Goal: Transaction & Acquisition: Purchase product/service

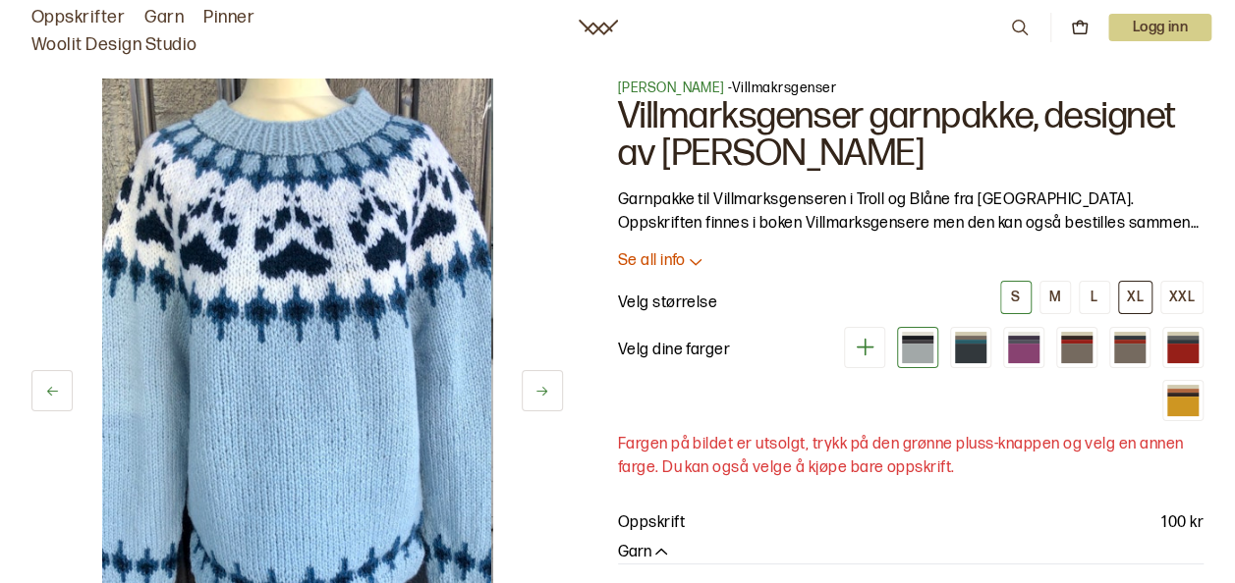
click at [1131, 298] on div "XL" at bounding box center [1135, 298] width 17 height 18
click at [1186, 341] on div at bounding box center [1182, 341] width 31 height 3
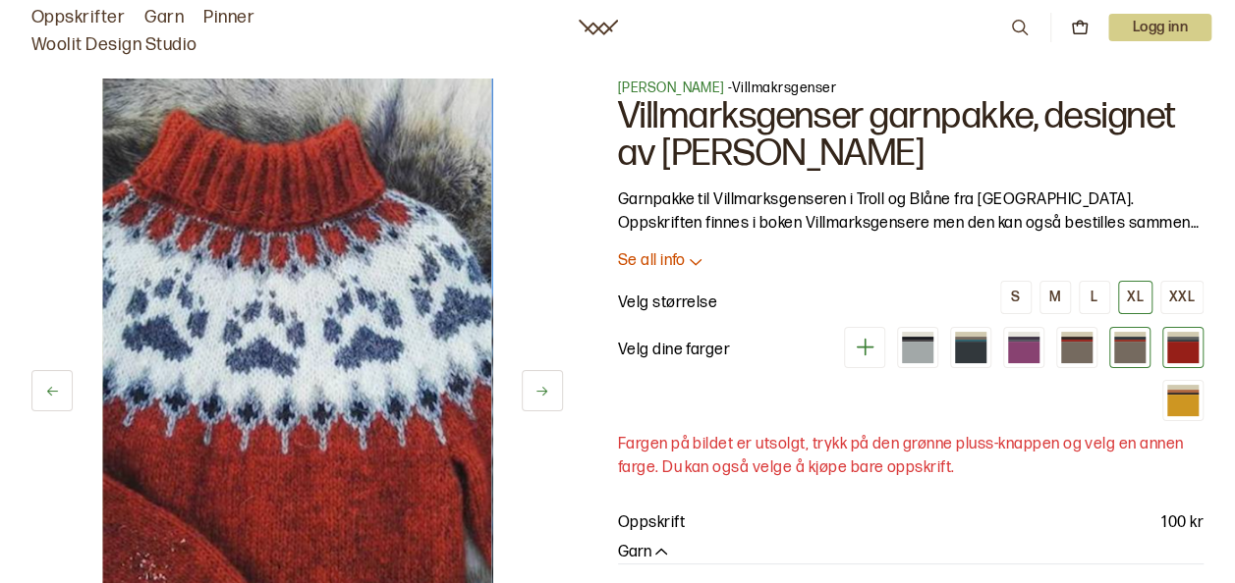
click at [1140, 348] on div at bounding box center [1129, 352] width 31 height 21
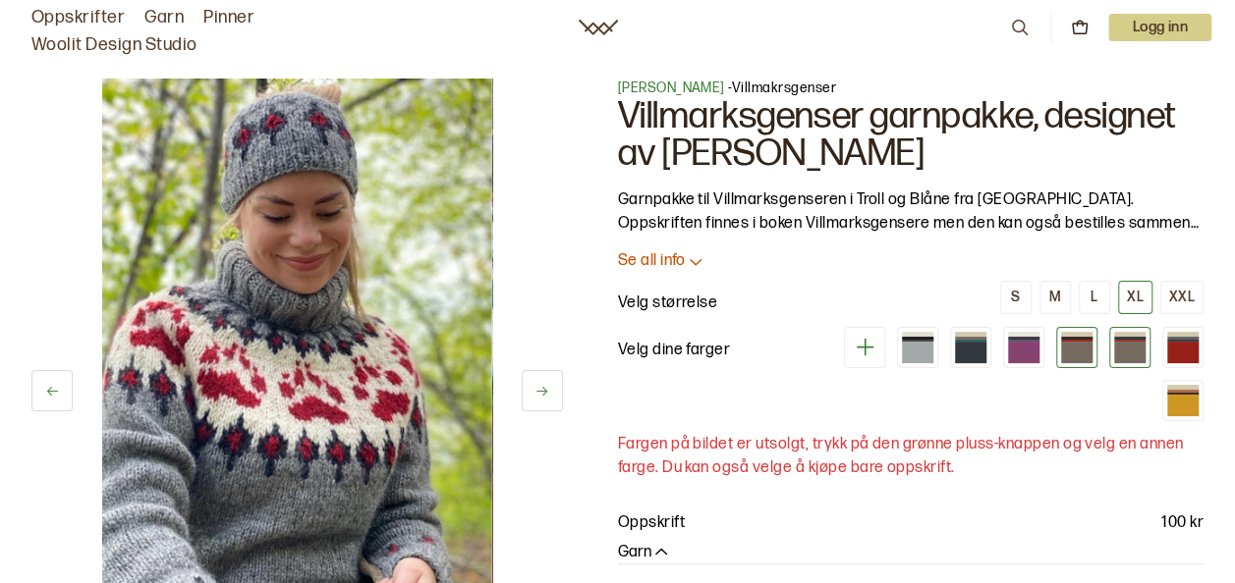
click at [1084, 350] on div at bounding box center [1076, 352] width 31 height 21
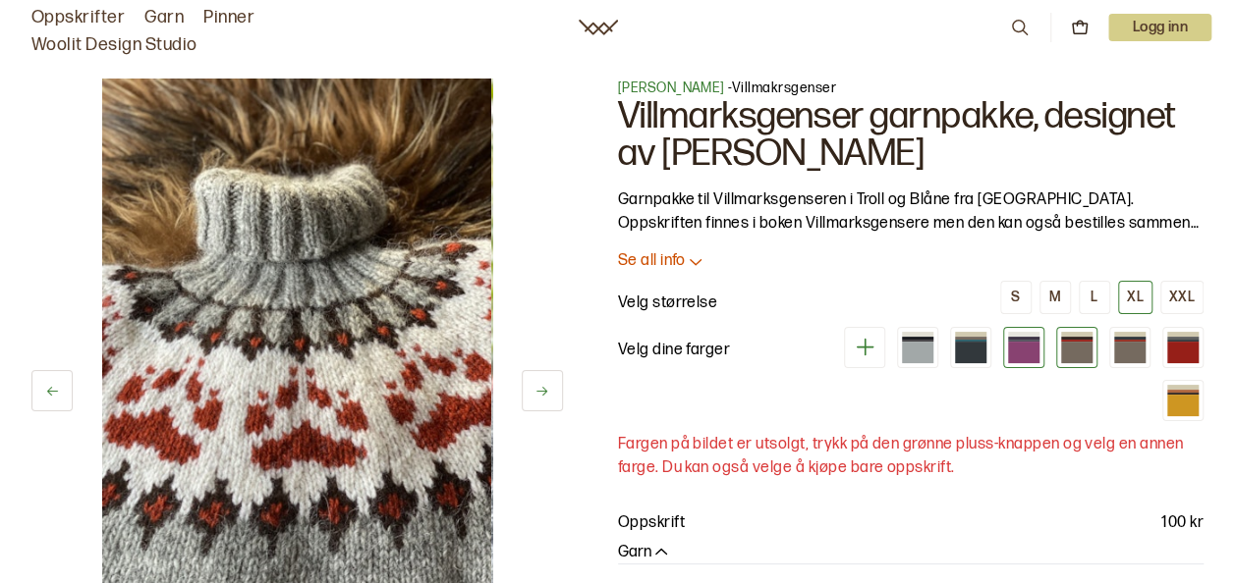
click at [1032, 349] on div at bounding box center [1023, 352] width 31 height 21
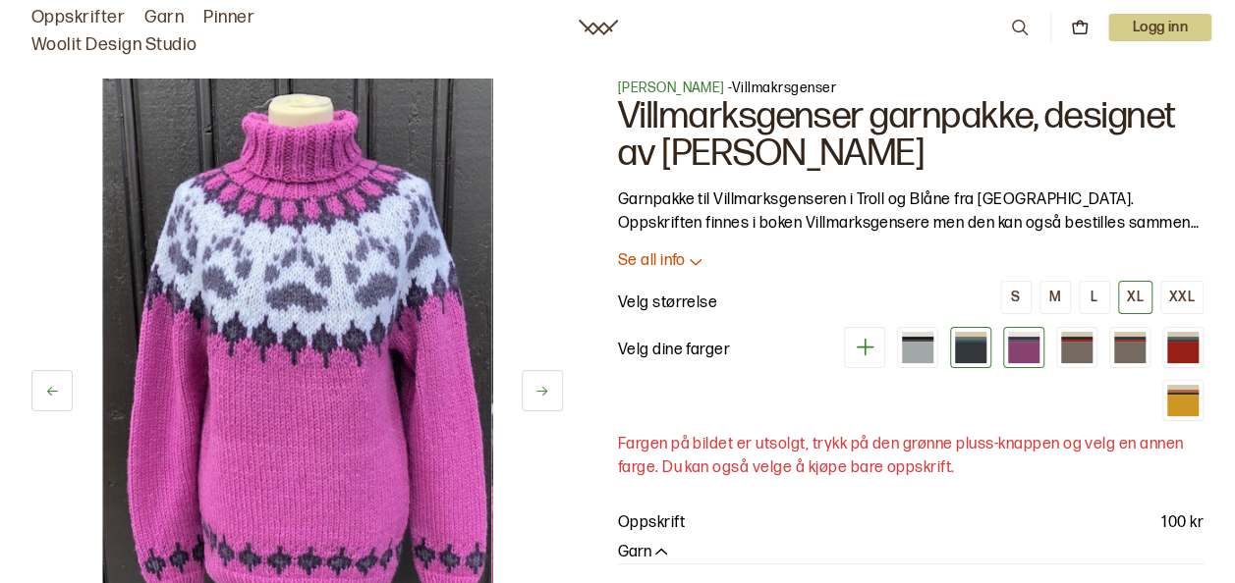
click at [980, 347] on div at bounding box center [970, 352] width 31 height 21
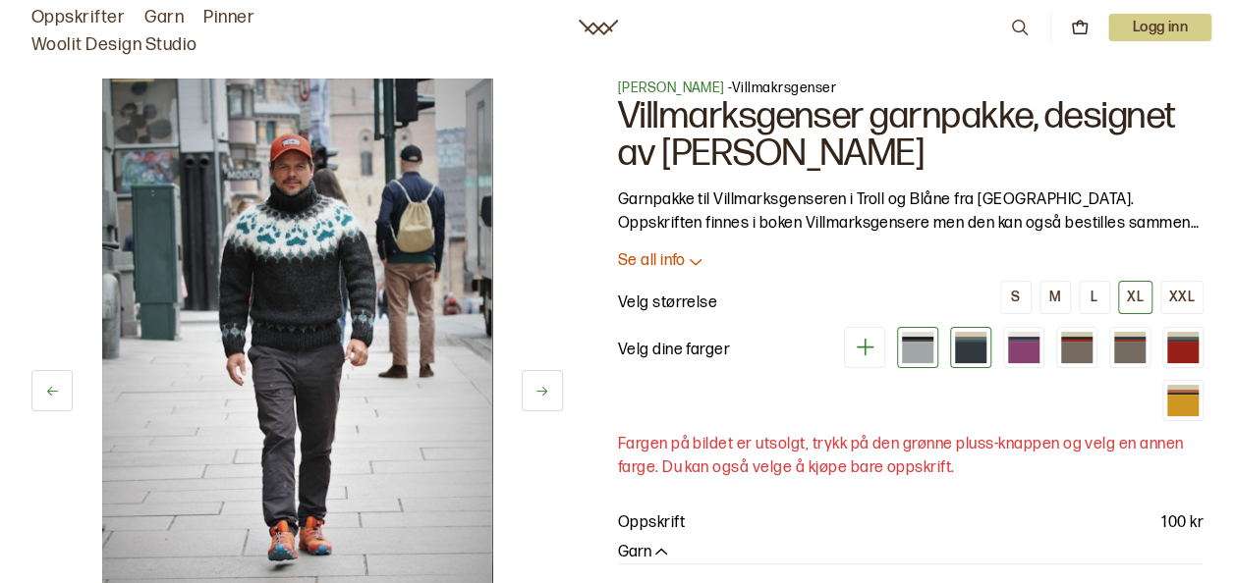
click at [903, 347] on div at bounding box center [917, 347] width 41 height 41
click at [915, 345] on div at bounding box center [917, 352] width 31 height 21
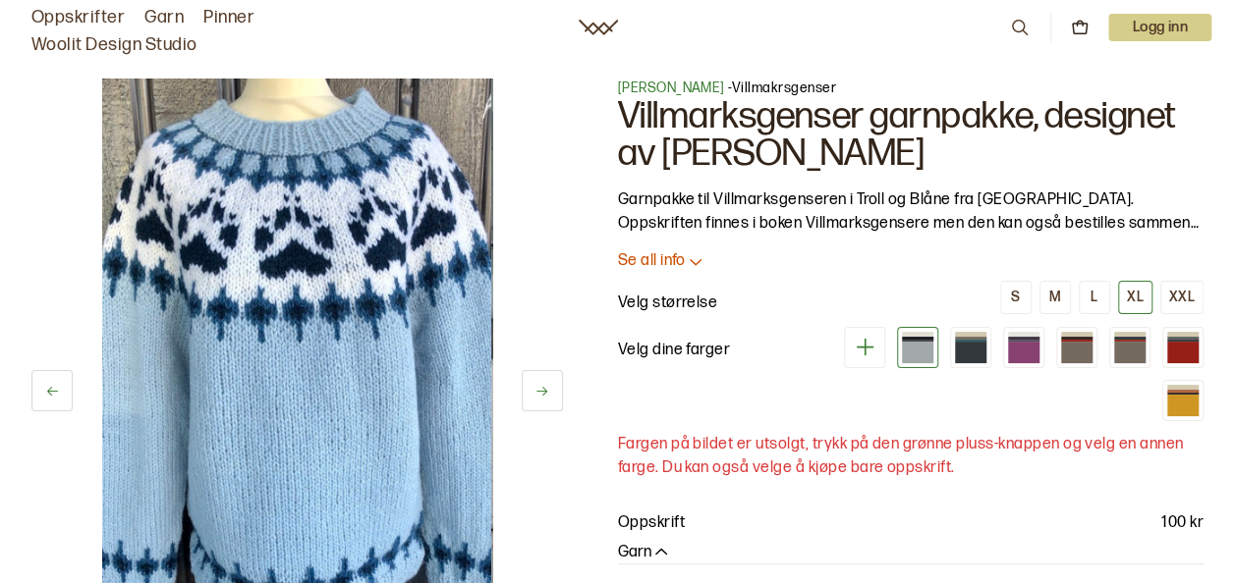
click at [872, 346] on icon at bounding box center [865, 347] width 25 height 25
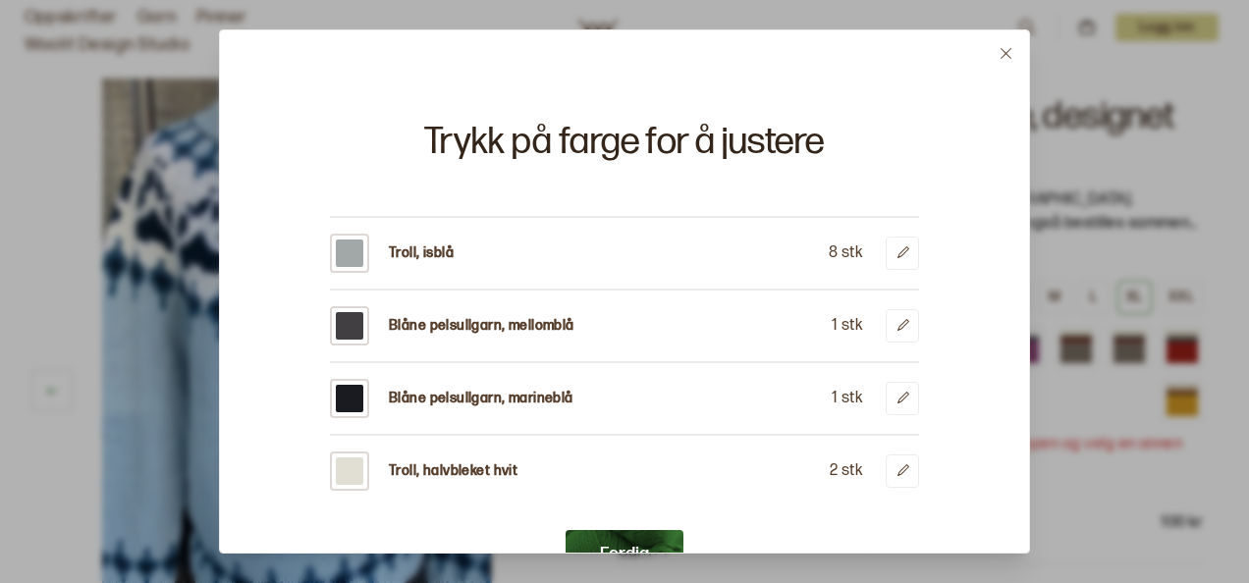
click at [1008, 48] on icon at bounding box center [1006, 53] width 15 height 15
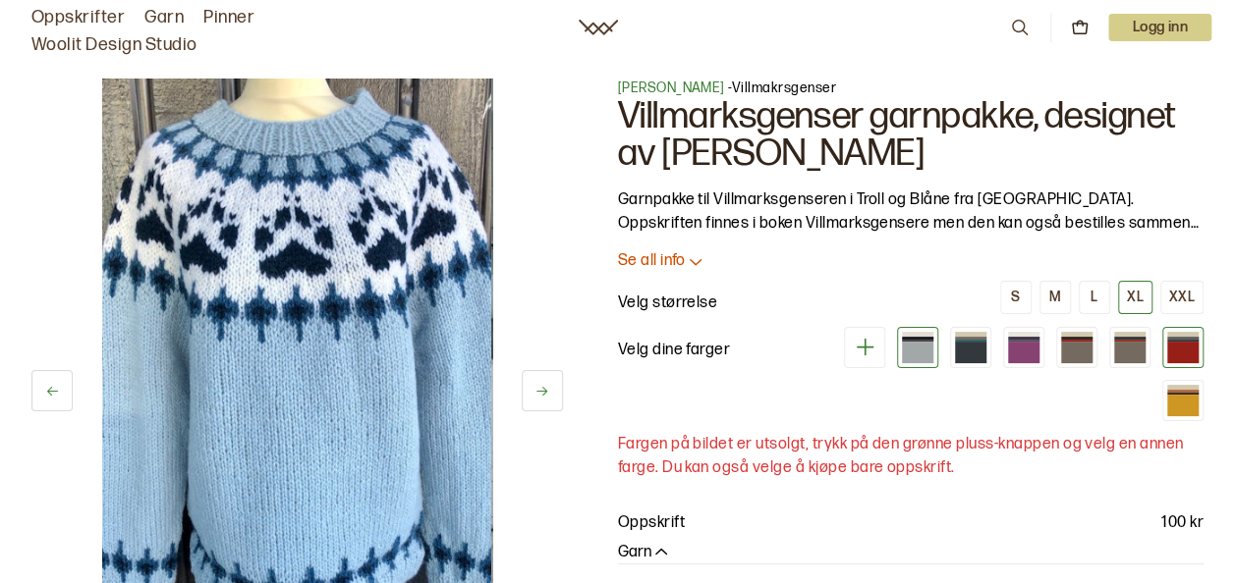
click at [1188, 345] on div at bounding box center [1182, 352] width 31 height 21
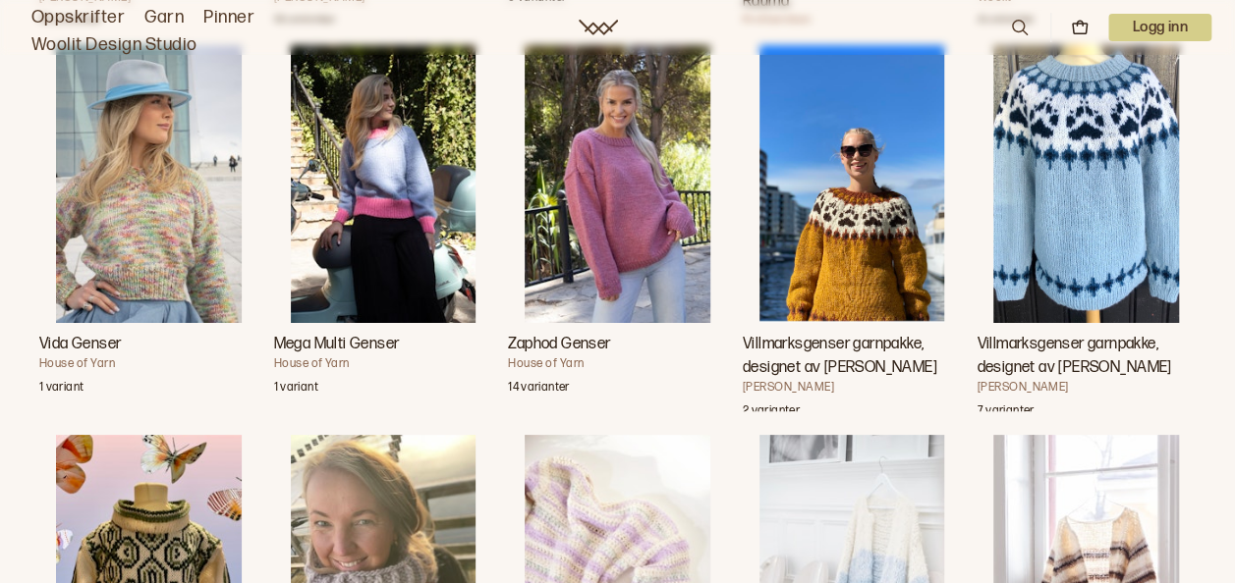
scroll to position [8348, 0]
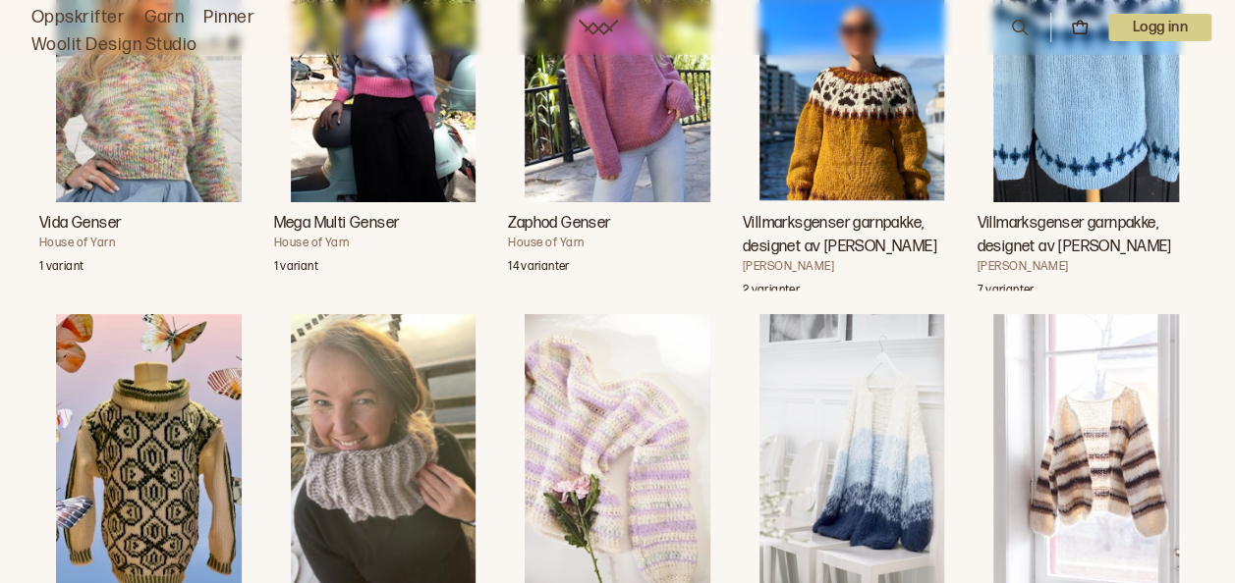
click at [853, 169] on img "Villmarksgenser garnpakke, designet av Linka Neumann" at bounding box center [852, 63] width 186 height 278
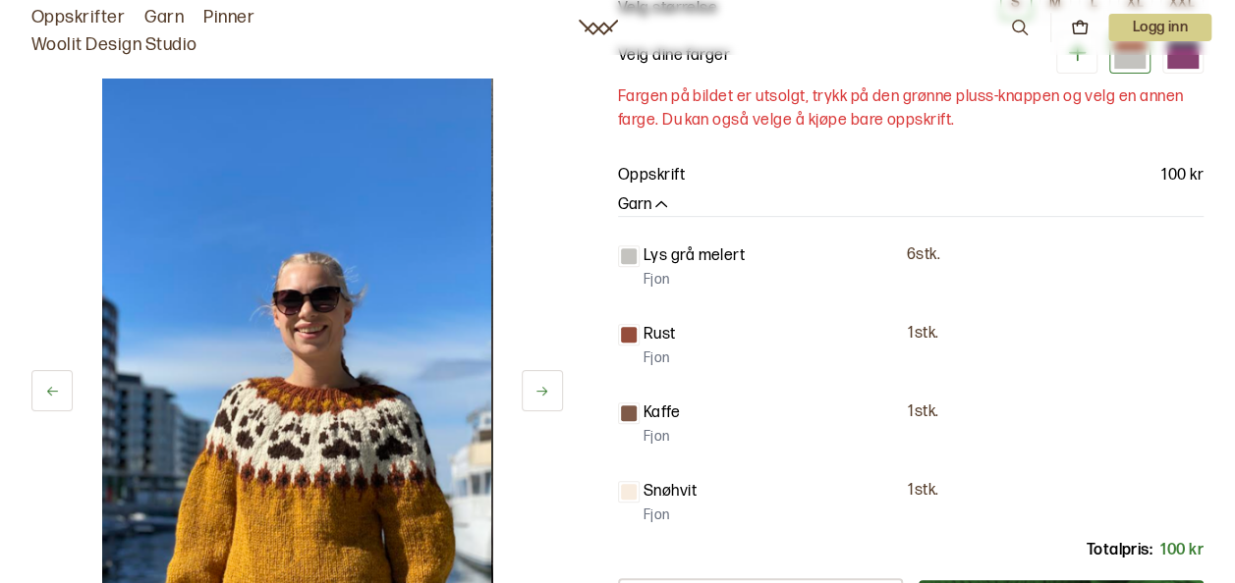
scroll to position [688, 0]
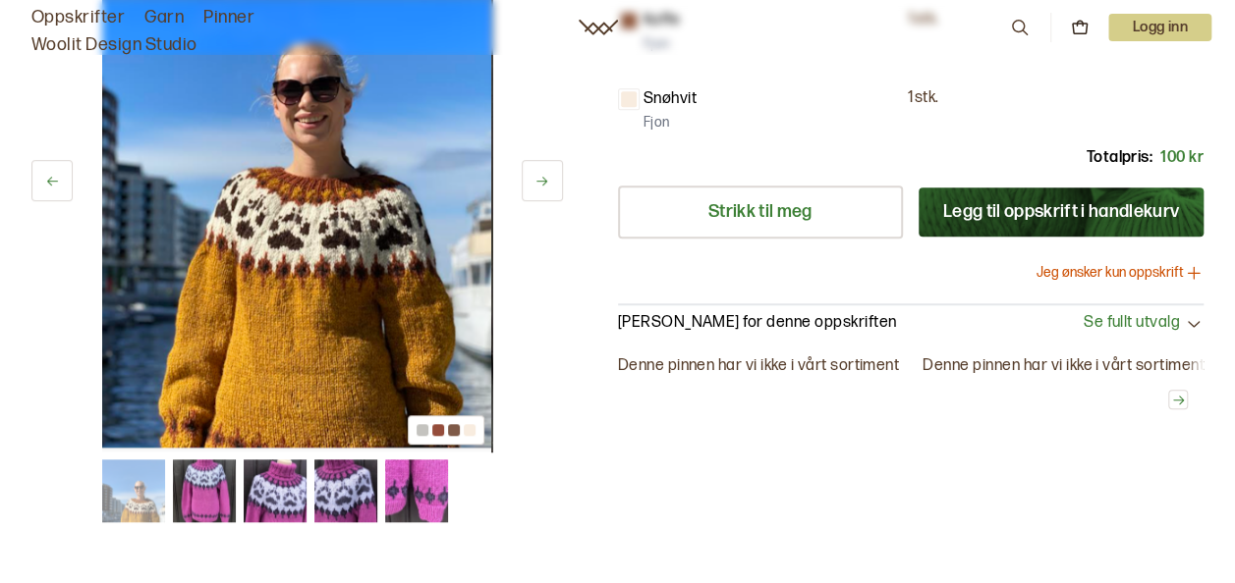
click at [792, 320] on p "[PERSON_NAME] for denne oppskriften" at bounding box center [757, 323] width 279 height 21
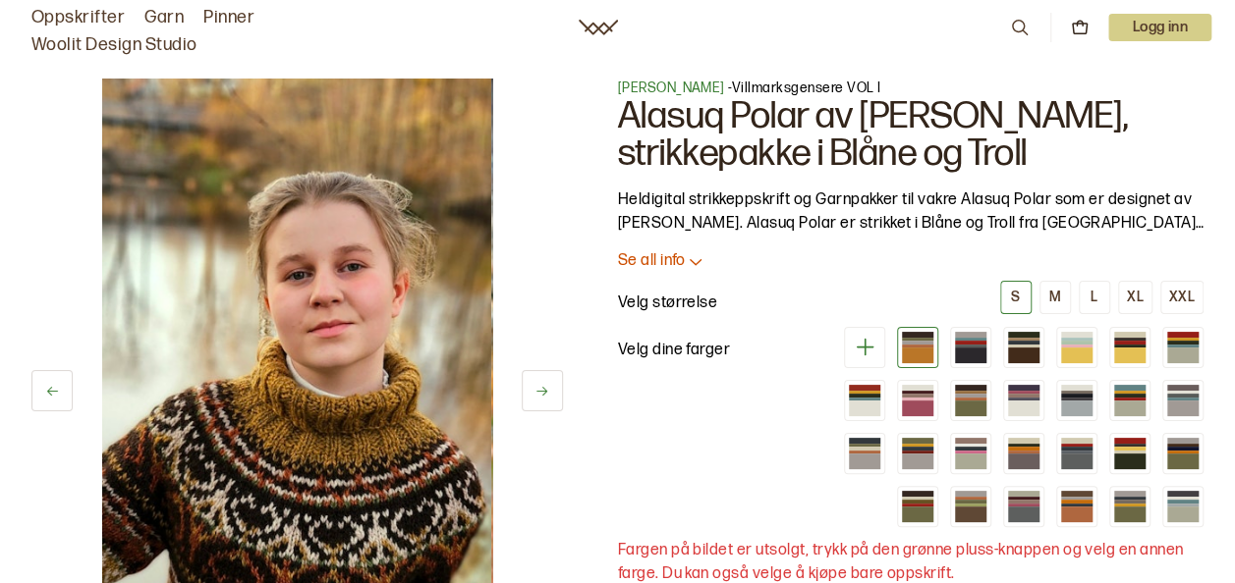
click at [82, 17] on link "Oppskrifter" at bounding box center [77, 18] width 93 height 28
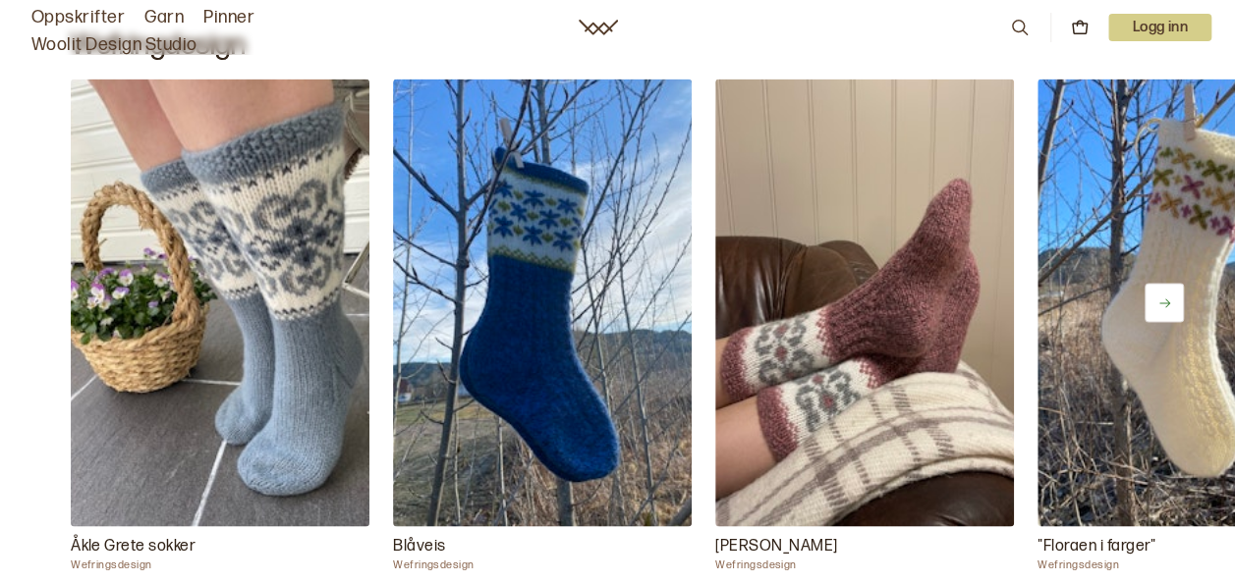
scroll to position [1571, 0]
